Goal: Task Accomplishment & Management: Manage account settings

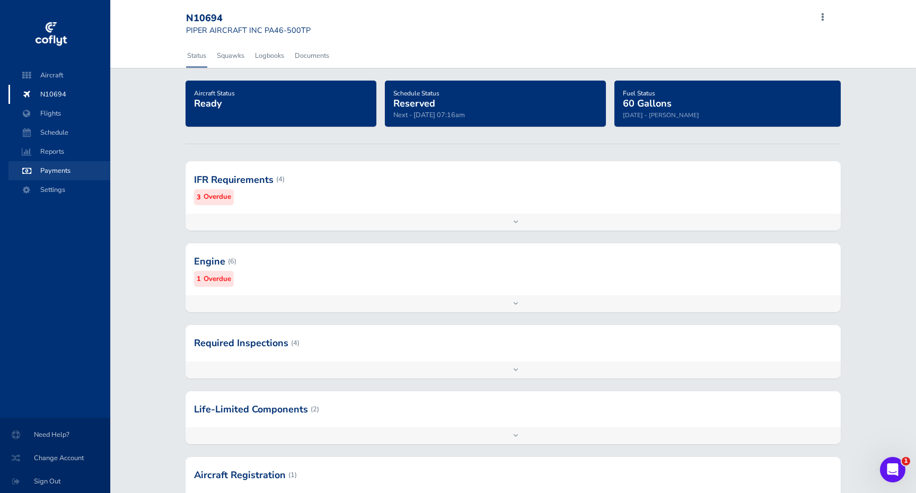
click at [62, 177] on span "Payments" at bounding box center [59, 170] width 81 height 19
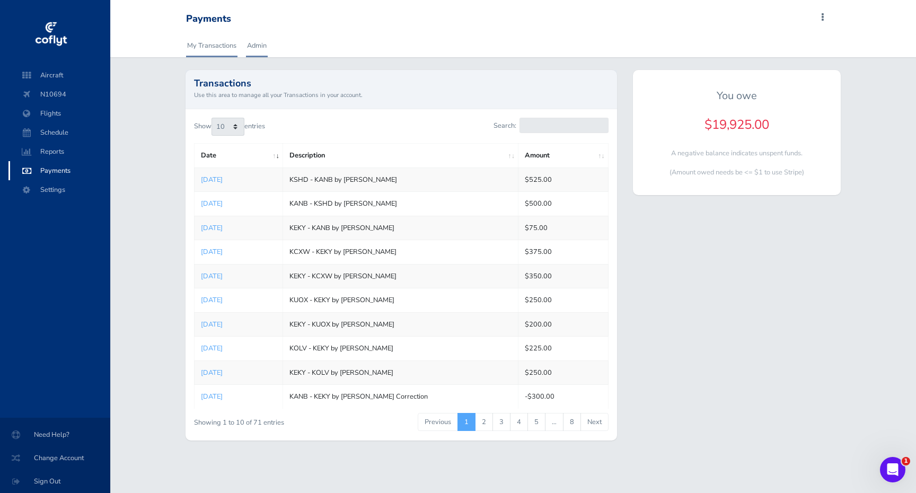
click at [259, 41] on link "Admin" at bounding box center [257, 45] width 22 height 23
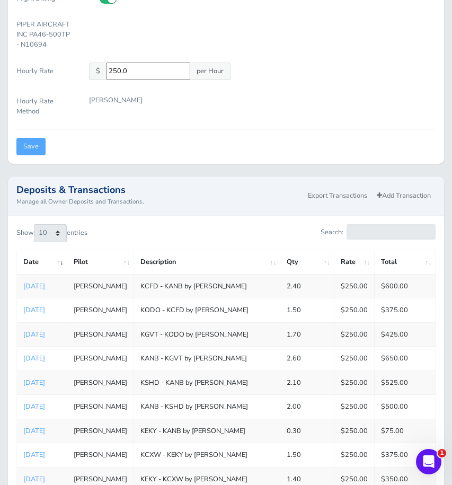
scroll to position [253, 0]
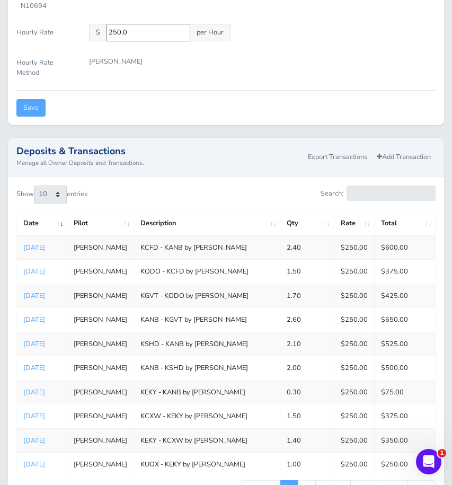
click at [277, 173] on div "Deposits & Transactions Manage all Owner Deposits and Transactions. Export Tran…" at bounding box center [226, 157] width 436 height 38
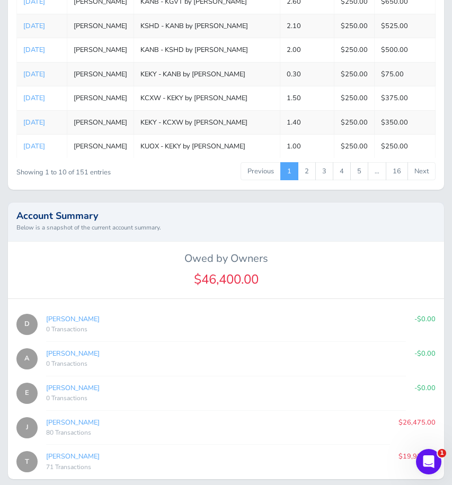
scroll to position [615, 0]
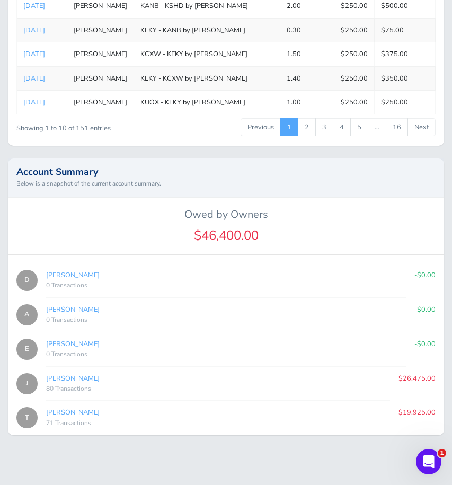
click at [374, 283] on div "0 Transactions" at bounding box center [226, 285] width 360 height 11
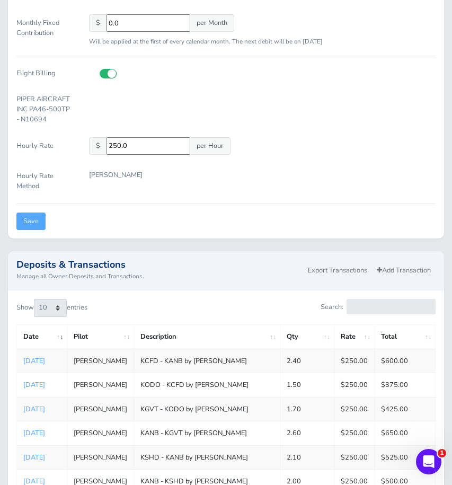
scroll to position [148, 0]
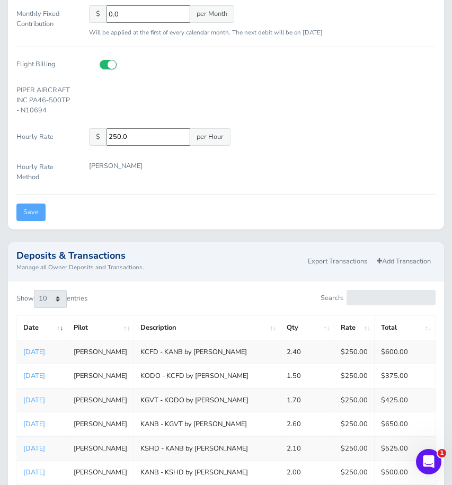
click at [222, 226] on div "Enable Monthly Contribution Monthly Fixed Contribution $ 0.0 per Month Will be …" at bounding box center [226, 95] width 436 height 269
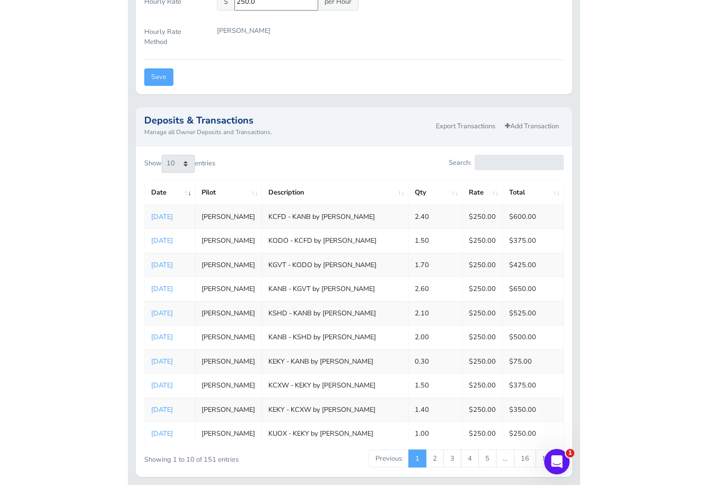
scroll to position [287, 0]
